Goal: Task Accomplishment & Management: Use online tool/utility

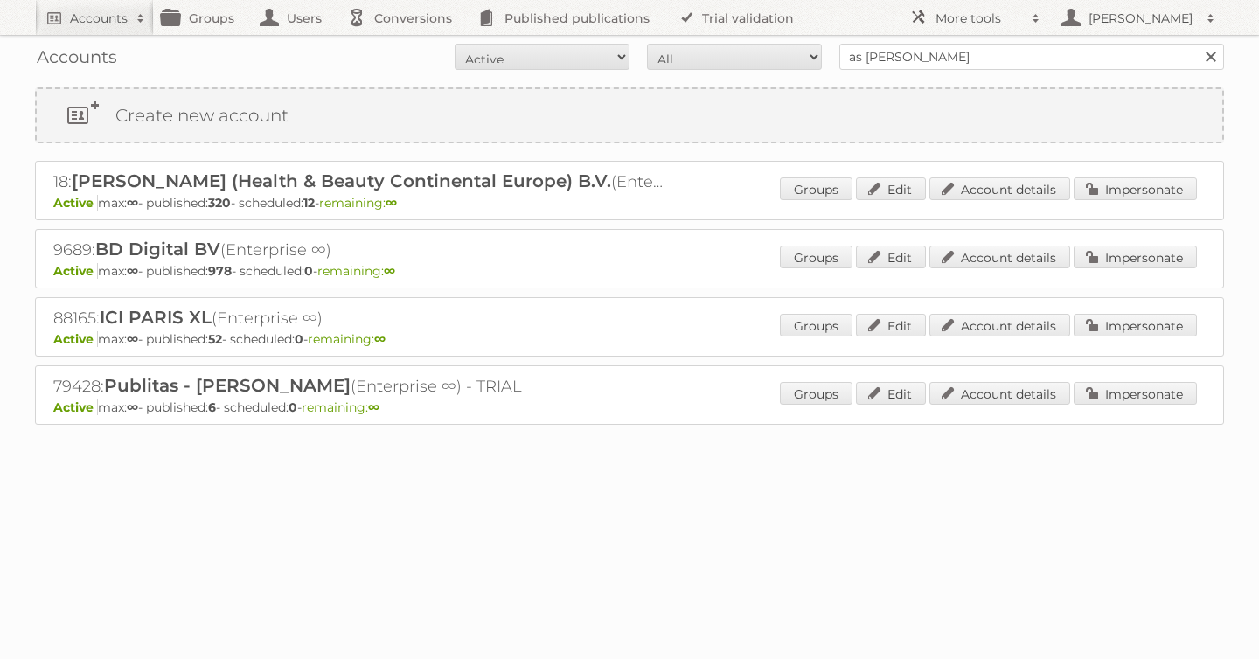
type input "as [PERSON_NAME]"
click at [1197, 44] on input "Search" at bounding box center [1210, 57] width 26 height 26
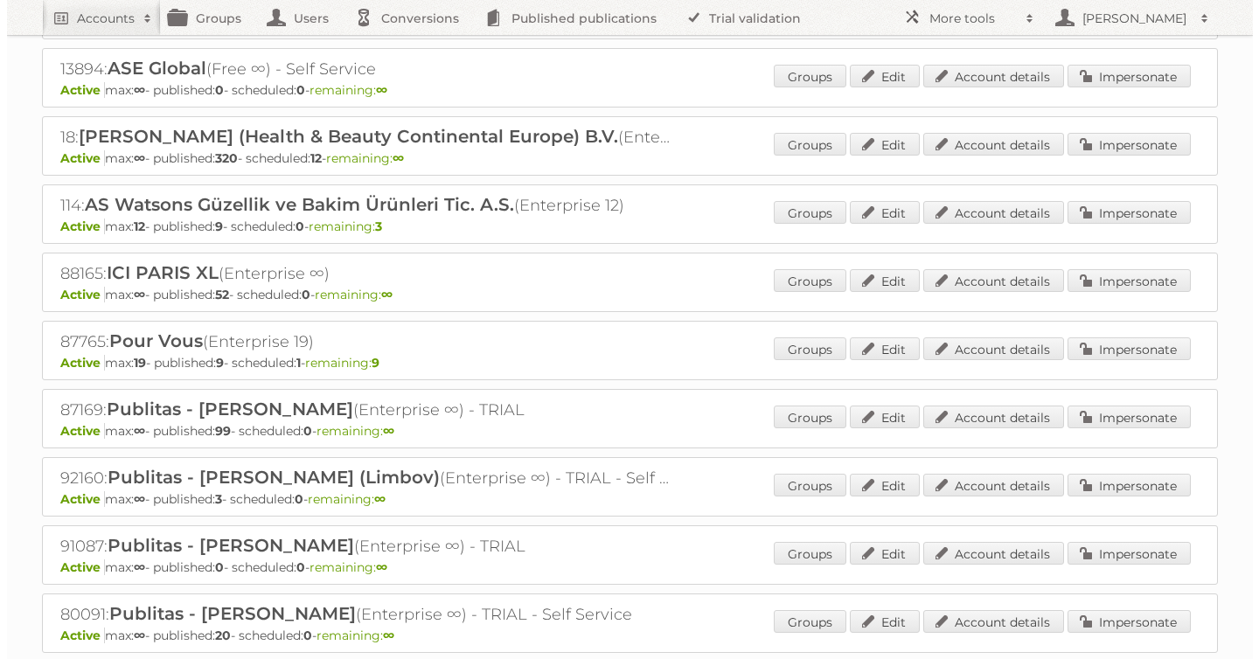
scroll to position [196, 0]
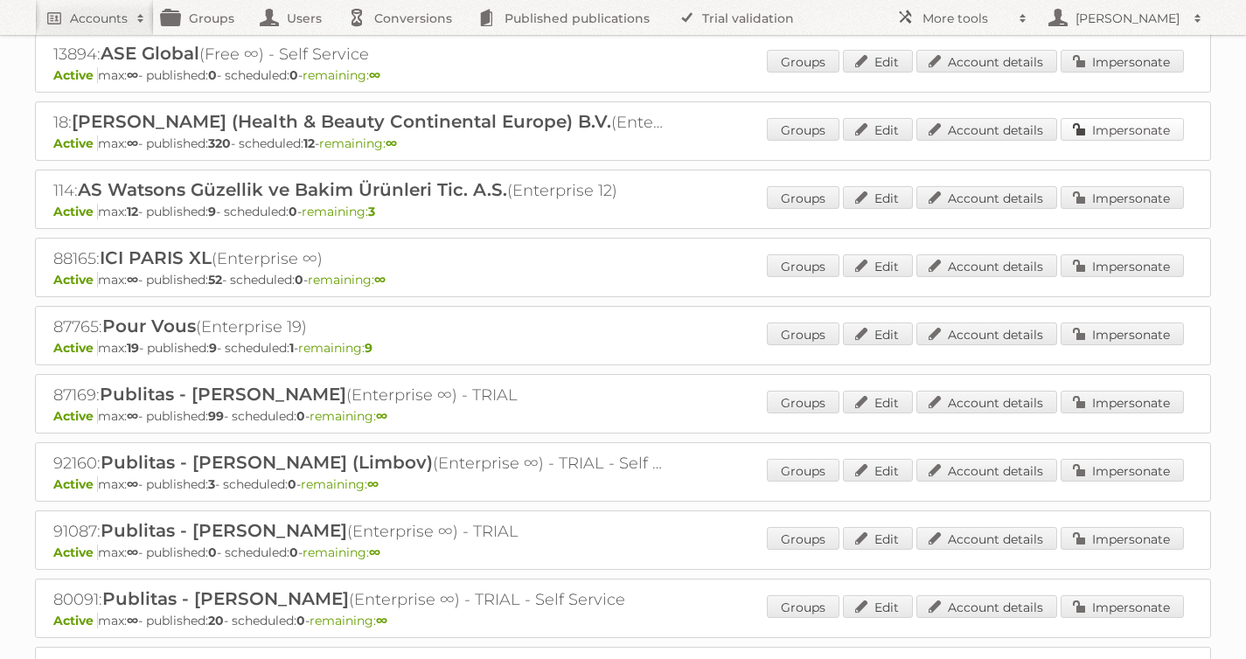
click at [1135, 129] on link "Impersonate" at bounding box center [1121, 129] width 123 height 23
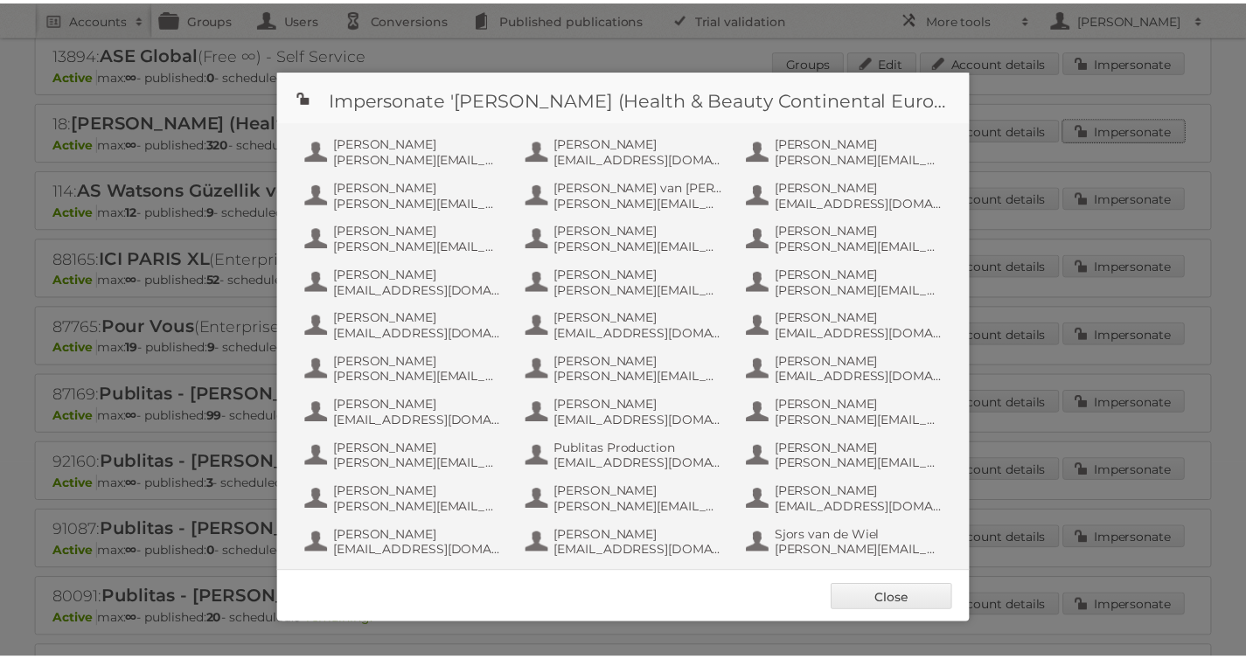
scroll to position [873, 0]
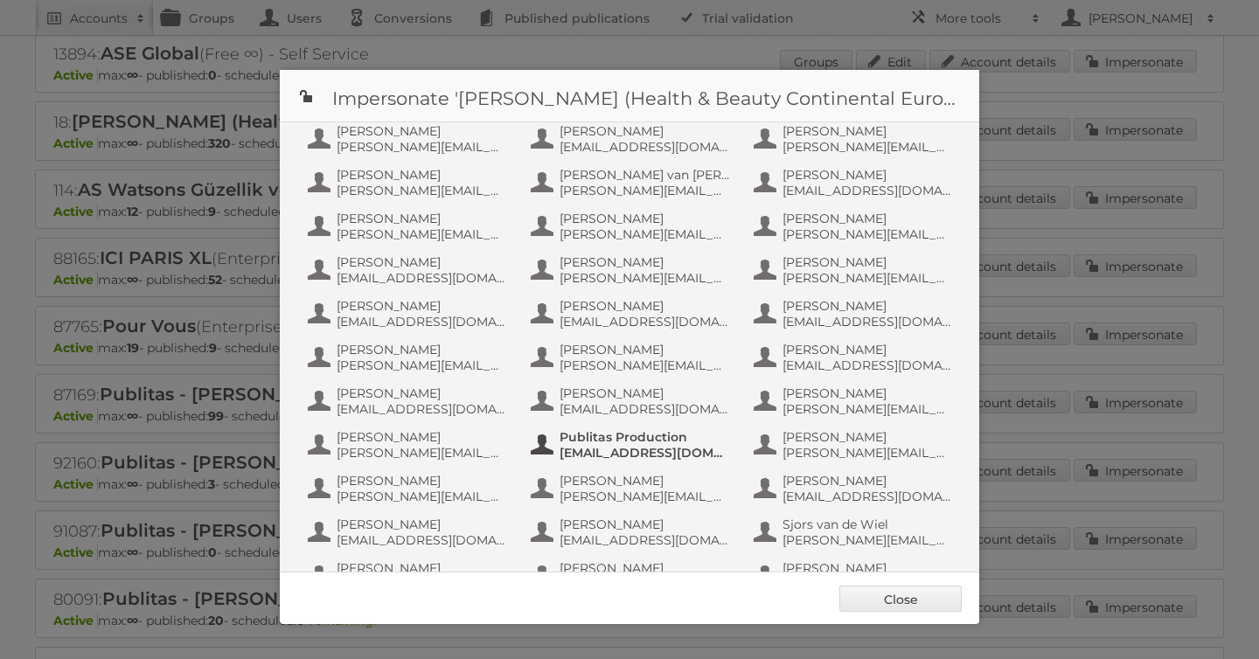
click at [643, 442] on span "Publitas Production" at bounding box center [644, 437] width 170 height 16
